Goal: Task Accomplishment & Management: Manage account settings

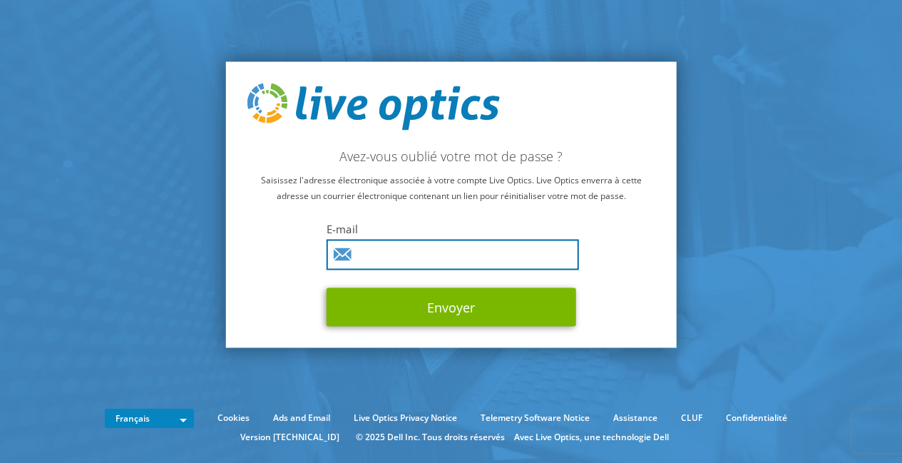
click at [394, 257] on input "text" at bounding box center [453, 254] width 253 height 31
type input "david@spehner.fr"
click at [327, 287] on button "Envoyer" at bounding box center [452, 306] width 250 height 39
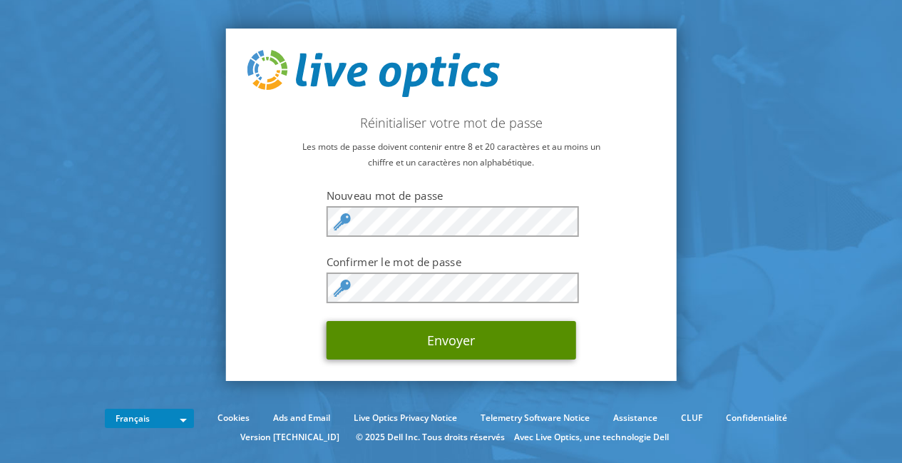
click at [433, 339] on button "Envoyer" at bounding box center [452, 340] width 250 height 39
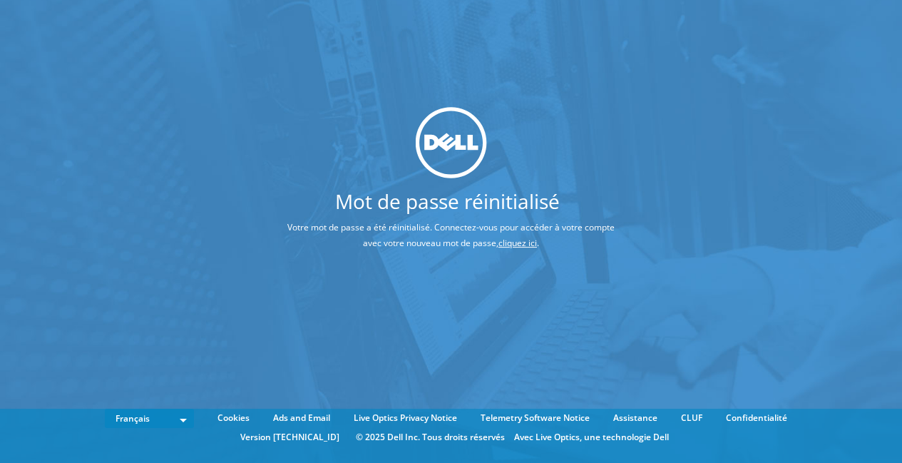
click at [526, 243] on link "cliquez ici" at bounding box center [518, 243] width 39 height 12
